Goal: Navigation & Orientation: Find specific page/section

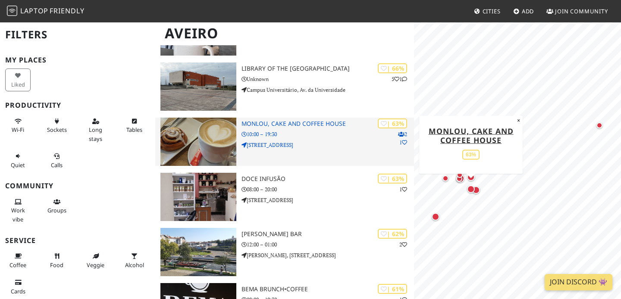
scroll to position [234, 0]
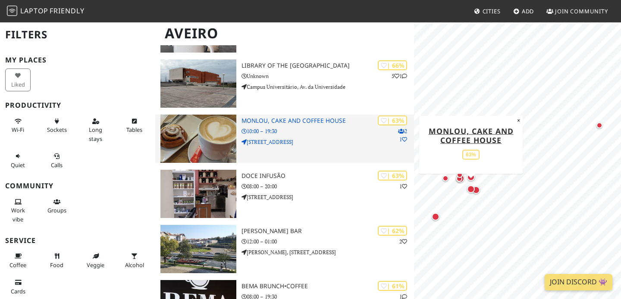
click at [299, 121] on h3 "Monlou, Cake and Coffee House" at bounding box center [327, 120] width 172 height 7
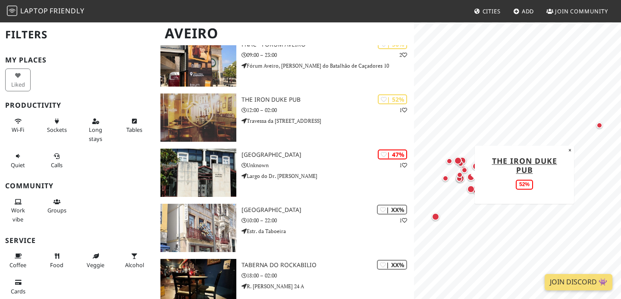
scroll to position [642, 0]
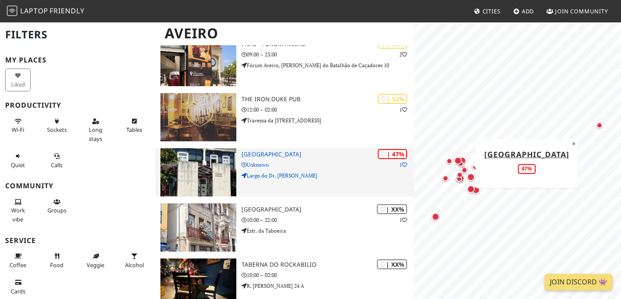
click at [205, 180] on img at bounding box center [198, 172] width 76 height 48
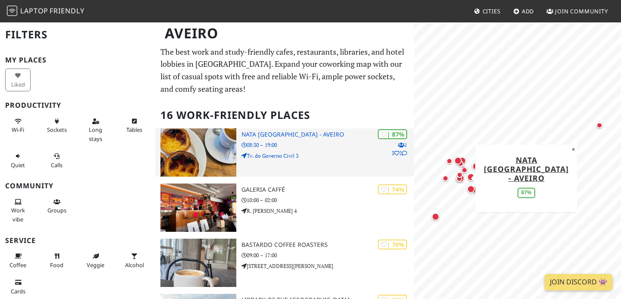
click at [272, 134] on h3 "NATA [GEOGRAPHIC_DATA] - Aveiro" at bounding box center [327, 134] width 172 height 7
